Goal: Use online tool/utility: Utilize a website feature to perform a specific function

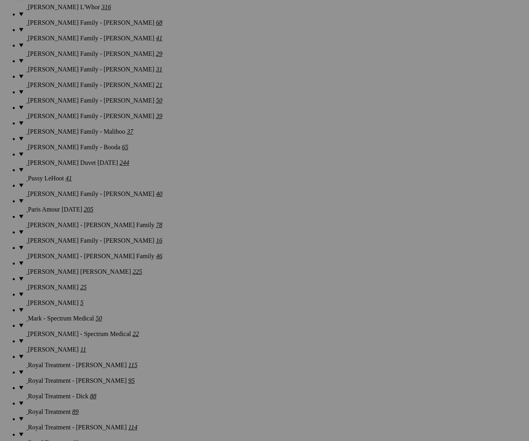
scroll to position [10877, 0]
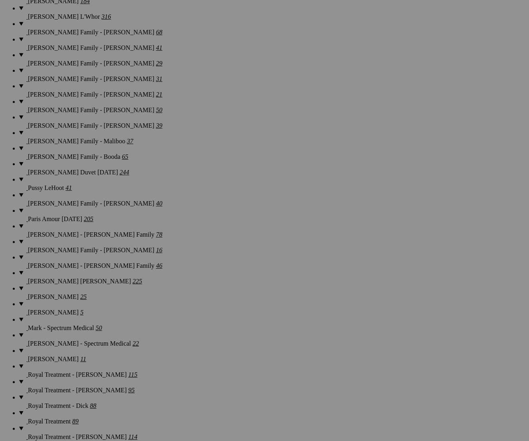
scroll to position [10869, 0]
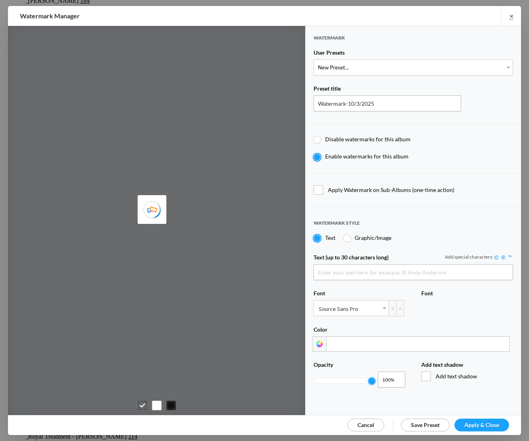
type input "Scotty Kirby"
select select "1: Object"
type input "PROOF TEXT"
type input "PROOF PROOF PROOF PROOF PROOF"
type input "0.5"
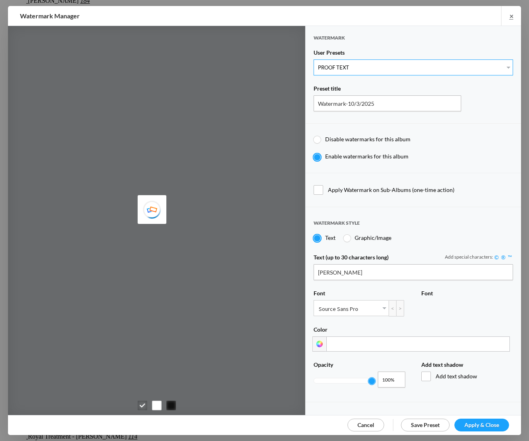
type input "128"
radio input "true"
type input "0"
radio input "false"
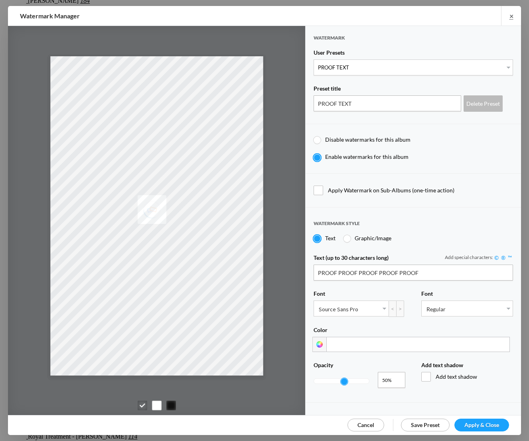
type input "0.22"
click at [326, 378] on div at bounding box center [341, 380] width 55 height 5
click at [465, 421] on span "Apply & Close" at bounding box center [481, 424] width 35 height 7
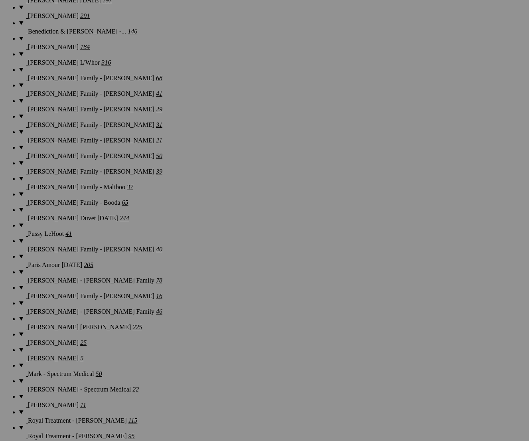
scroll to position [10879, 0]
